Goal: Leave review/rating: Leave review/rating

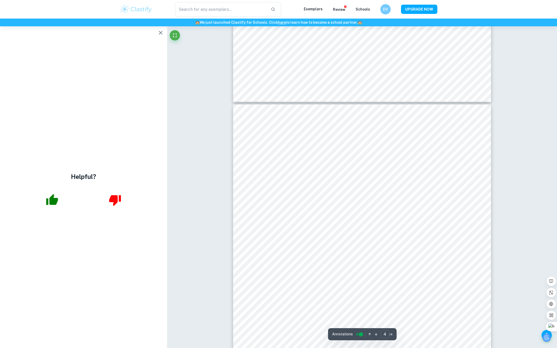
scroll to position [1121, 0]
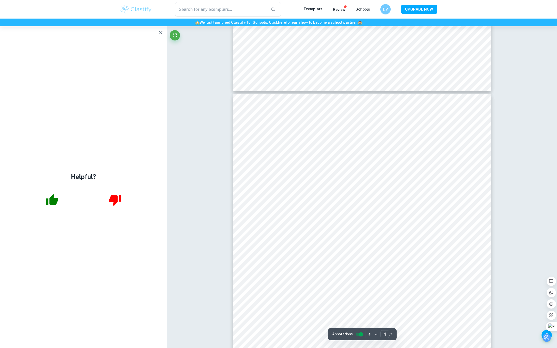
click at [160, 36] on button "button" at bounding box center [161, 33] width 10 height 10
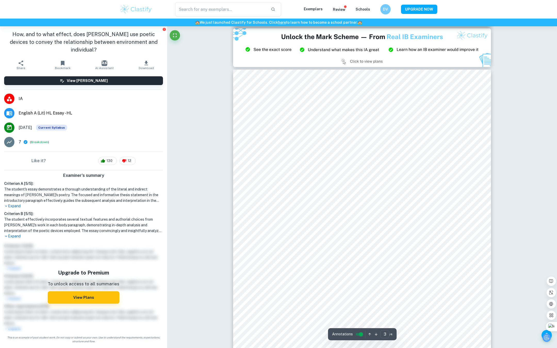
scroll to position [744, 0]
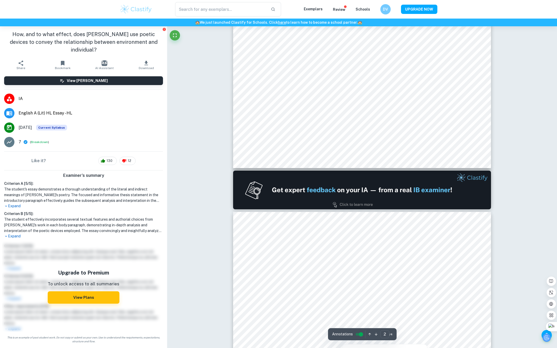
type input "1"
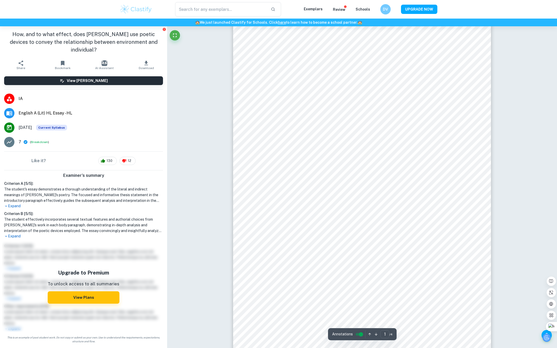
scroll to position [0, 0]
